Goal: Transaction & Acquisition: Purchase product/service

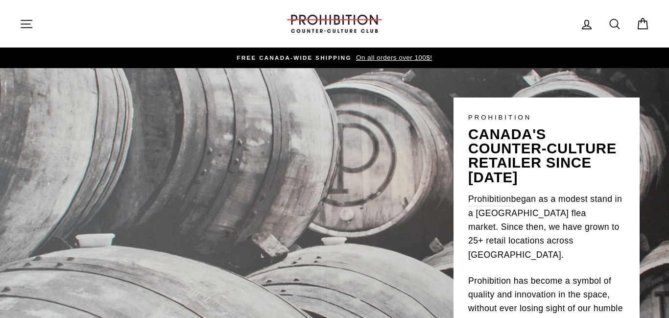
click at [25, 19] on icon "button" at bounding box center [27, 24] width 14 height 14
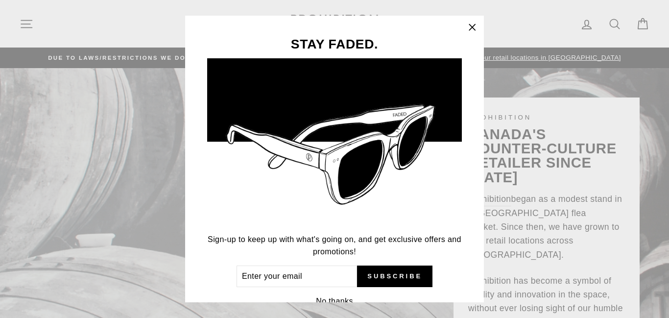
click at [469, 30] on icon "button" at bounding box center [472, 27] width 6 height 6
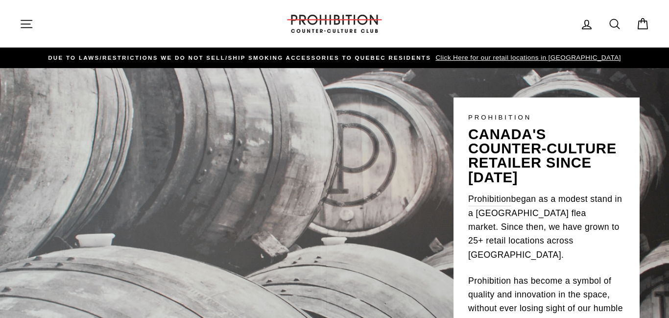
click at [26, 20] on icon "button" at bounding box center [26, 23] width 11 height 7
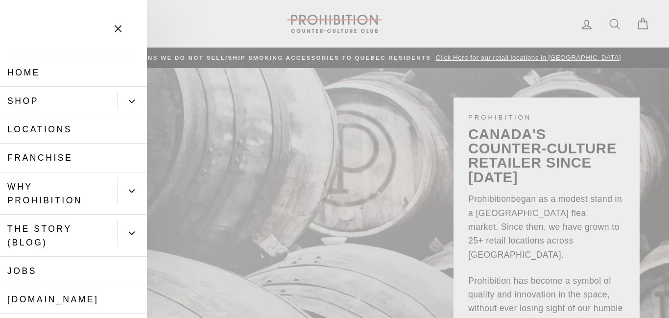
click at [44, 106] on link "Shop" at bounding box center [58, 101] width 117 height 28
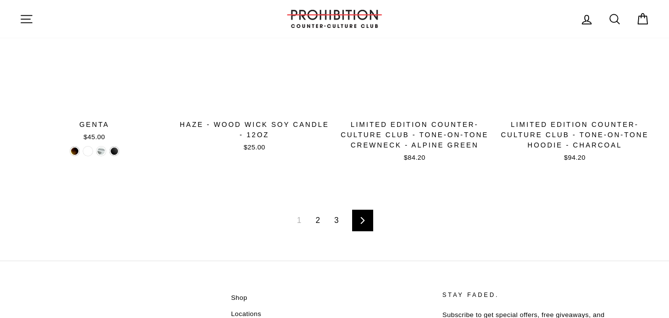
scroll to position [1507, 0]
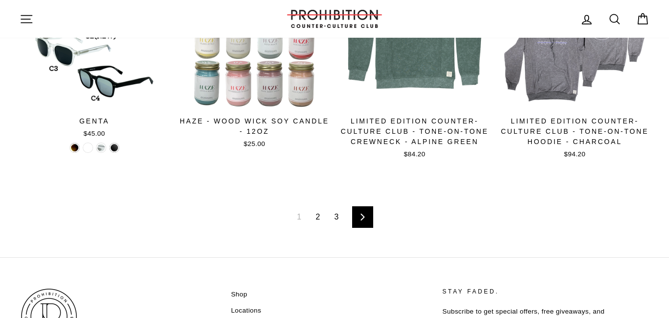
click at [319, 219] on link "2" at bounding box center [317, 217] width 16 height 16
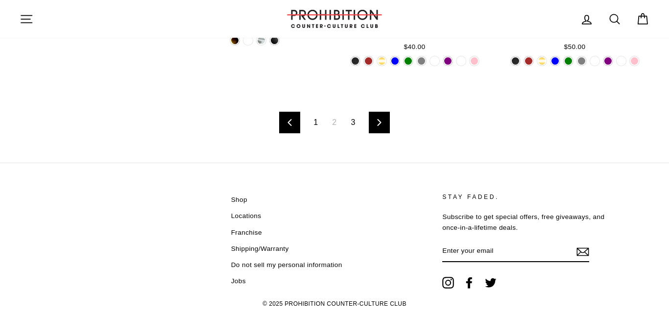
scroll to position [1589, 0]
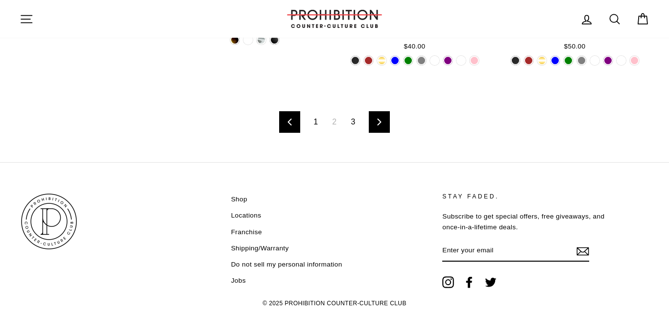
click at [352, 119] on link "3" at bounding box center [353, 122] width 16 height 16
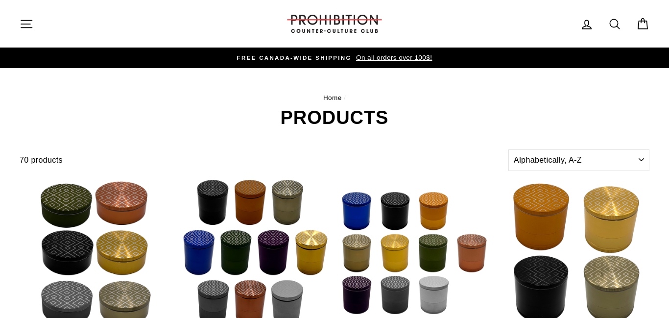
click at [26, 24] on icon "button" at bounding box center [26, 23] width 11 height 7
